Goal: Share content

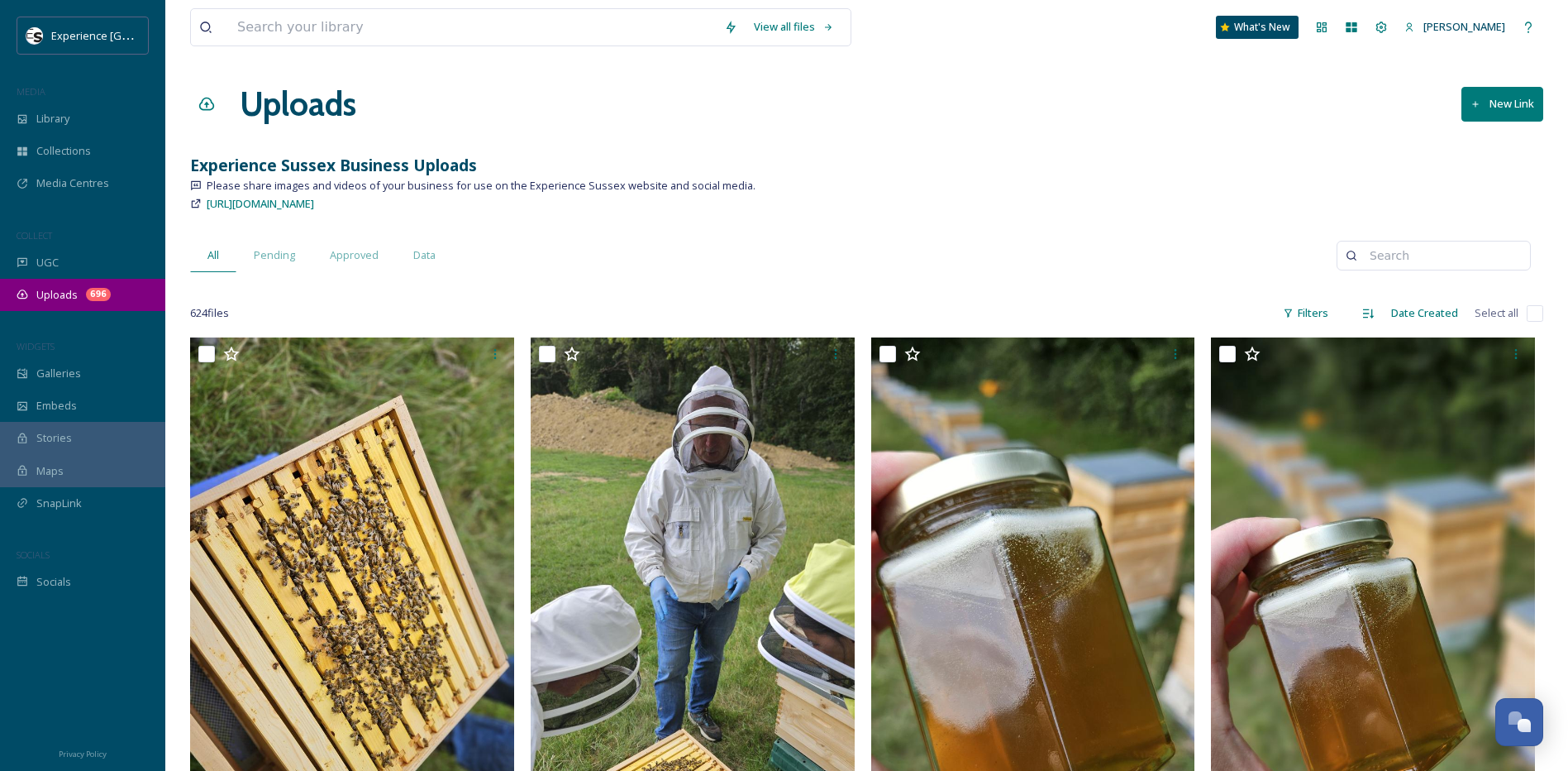
click at [48, 305] on div "Uploads 696" at bounding box center [83, 295] width 166 height 33
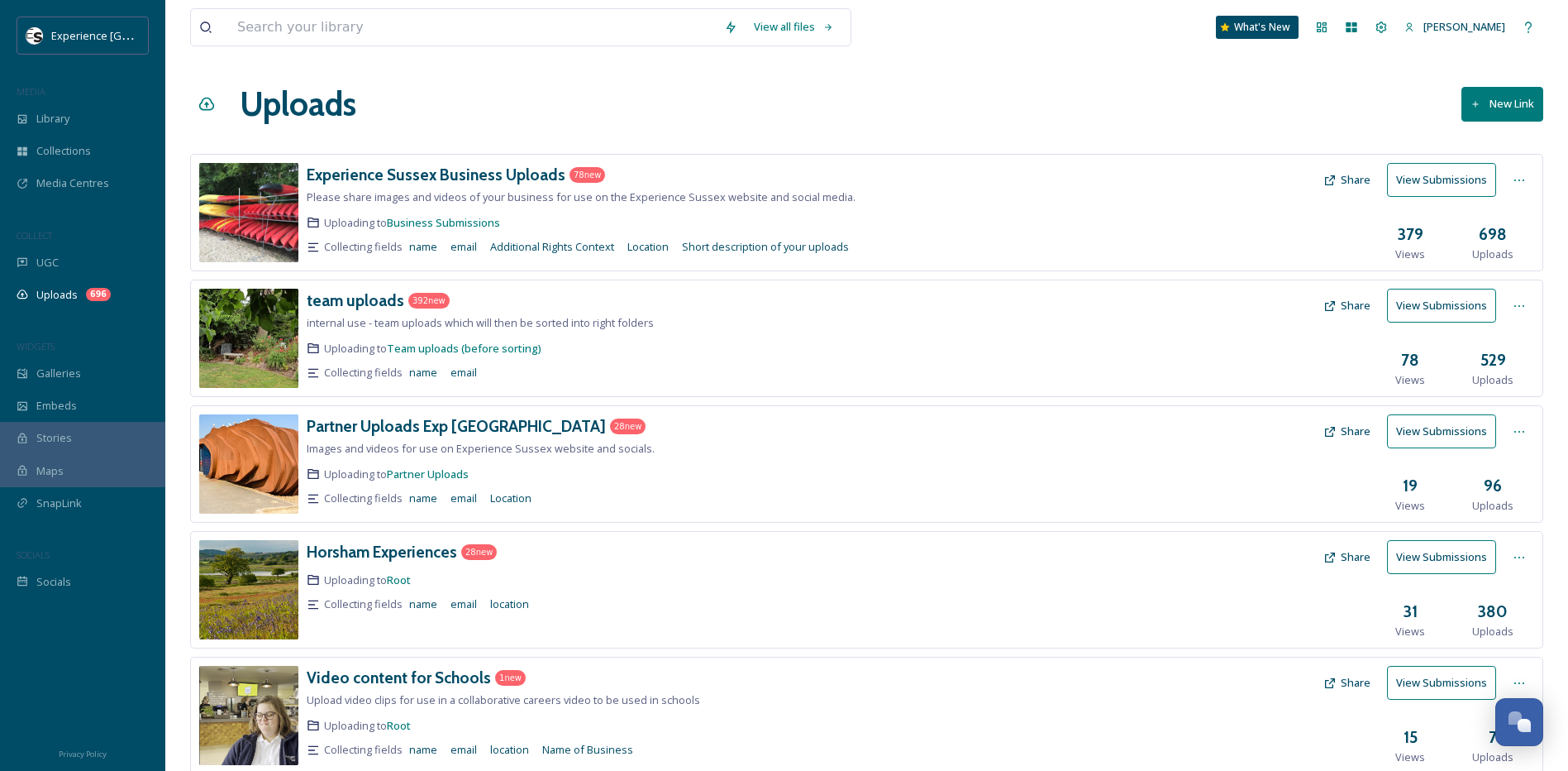
click at [1366, 182] on button "Share" at bounding box center [1347, 180] width 64 height 33
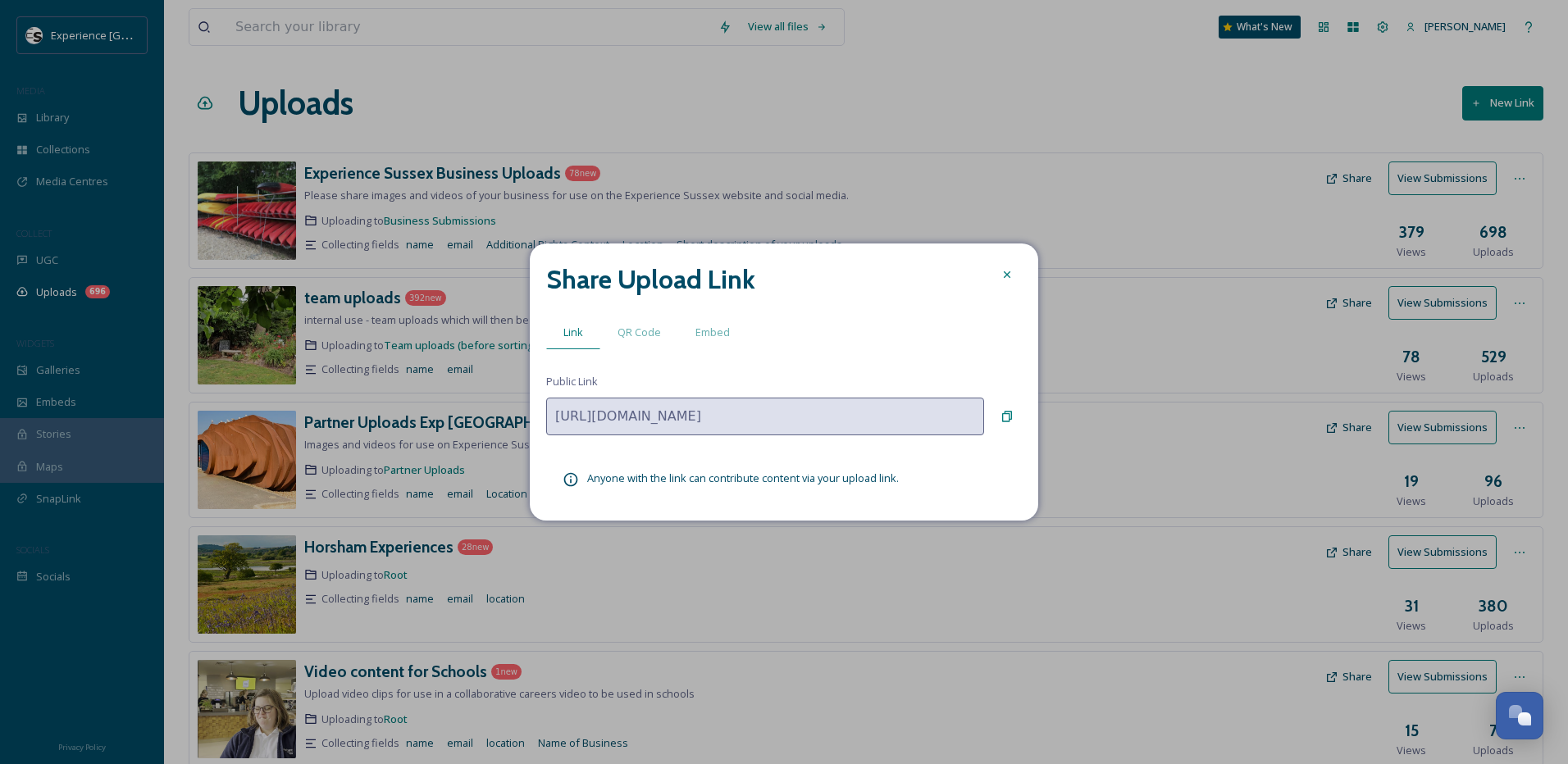
click at [1004, 270] on icon at bounding box center [1007, 275] width 13 height 13
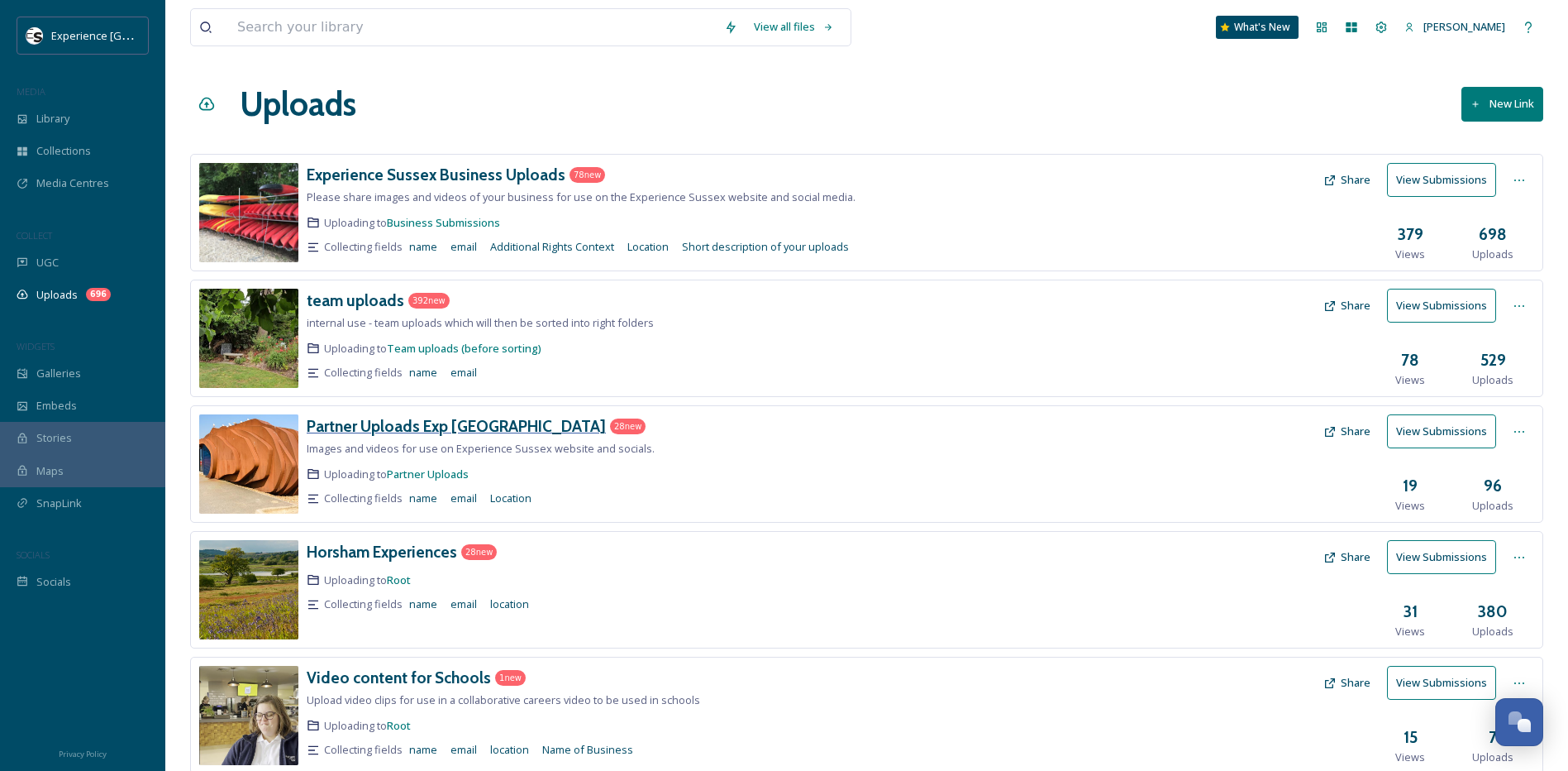
click at [441, 432] on h3 "Partner Uploads Exp [GEOGRAPHIC_DATA]" at bounding box center [457, 426] width 300 height 20
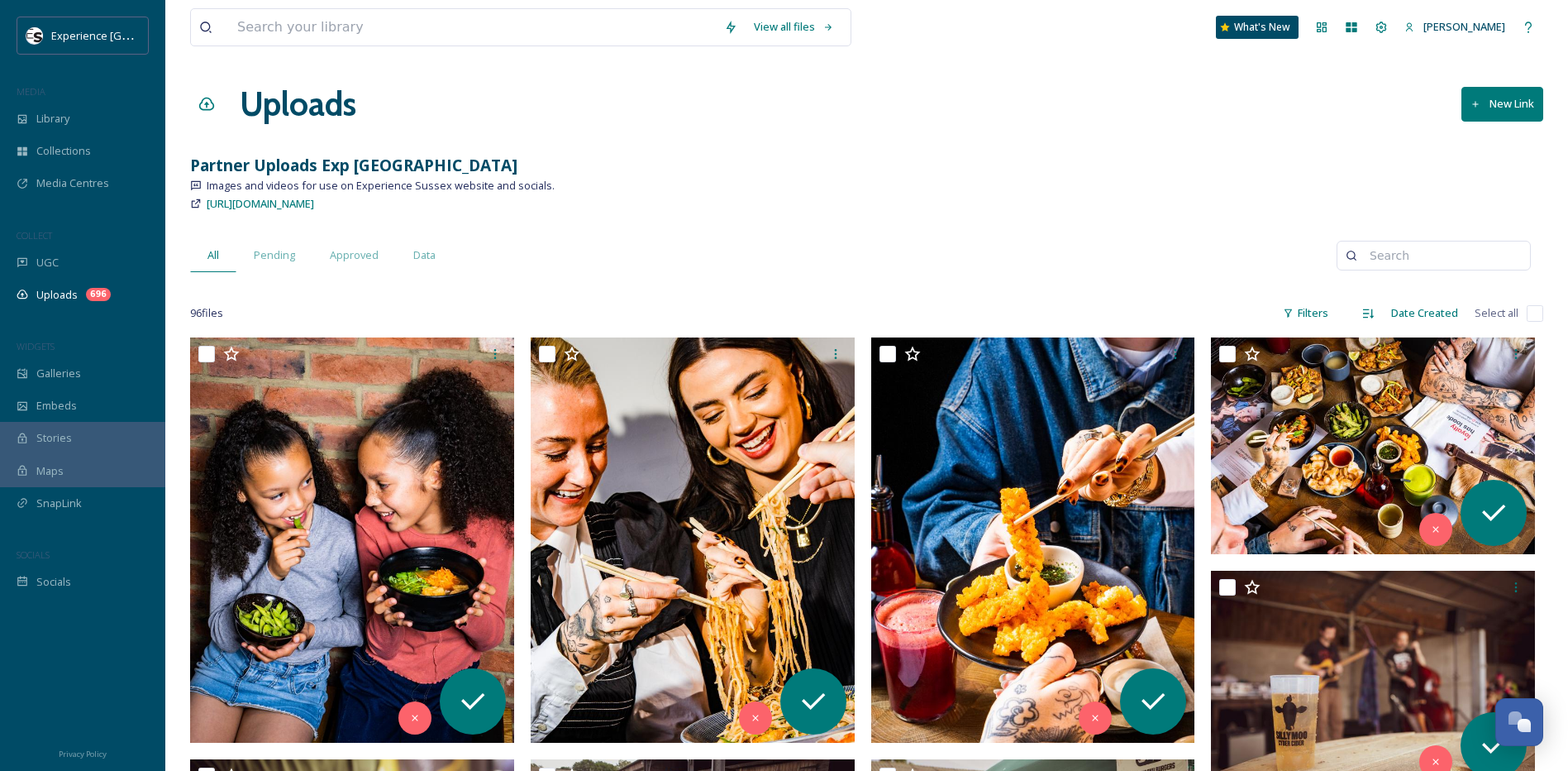
drag, startPoint x: 862, startPoint y: 567, endPoint x: 836, endPoint y: 207, distance: 360.9
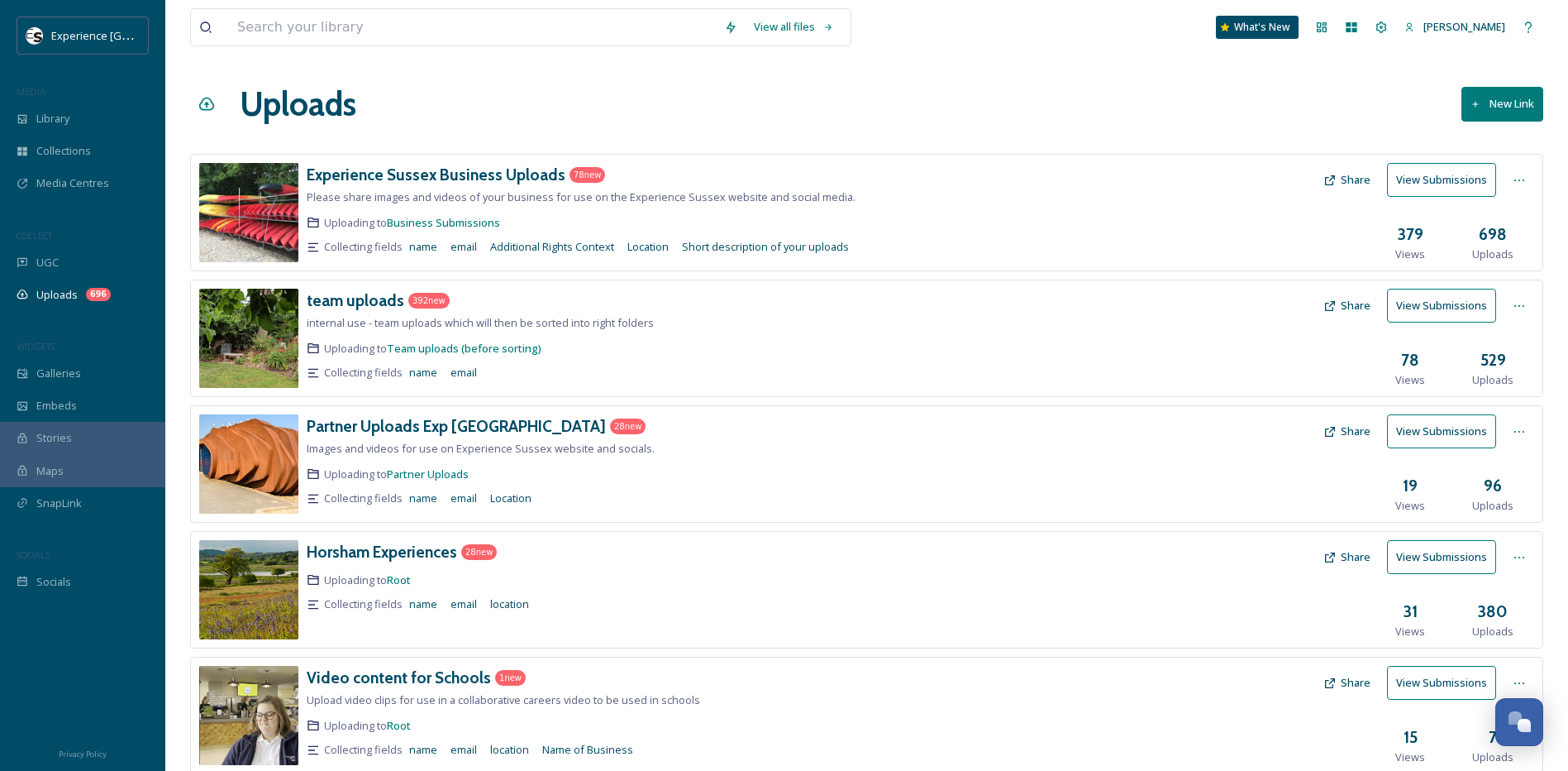
click at [1347, 182] on button "Share" at bounding box center [1347, 180] width 64 height 33
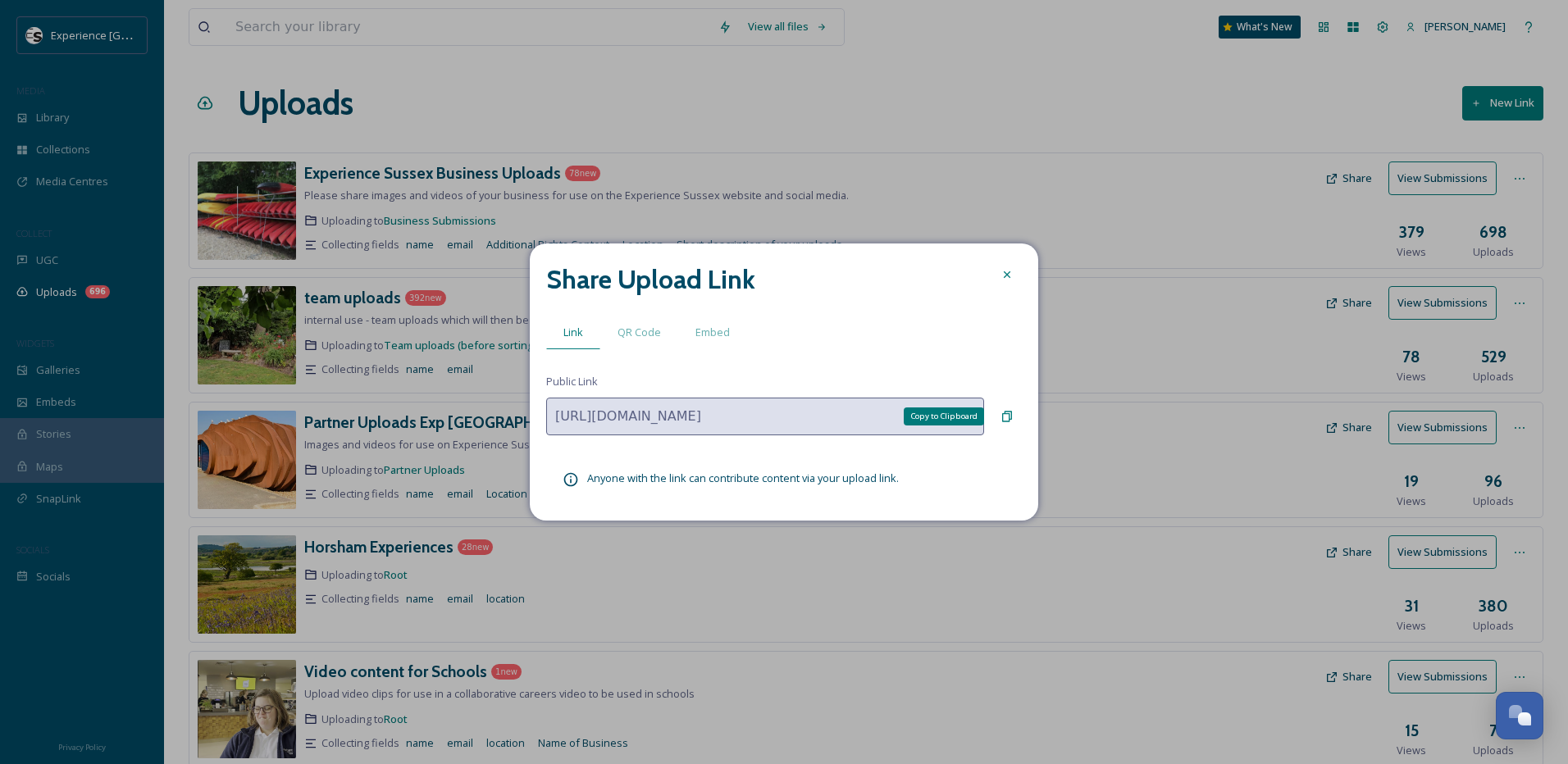
click at [1013, 415] on icon at bounding box center [1007, 416] width 13 height 13
